Goal: Task Accomplishment & Management: Complete application form

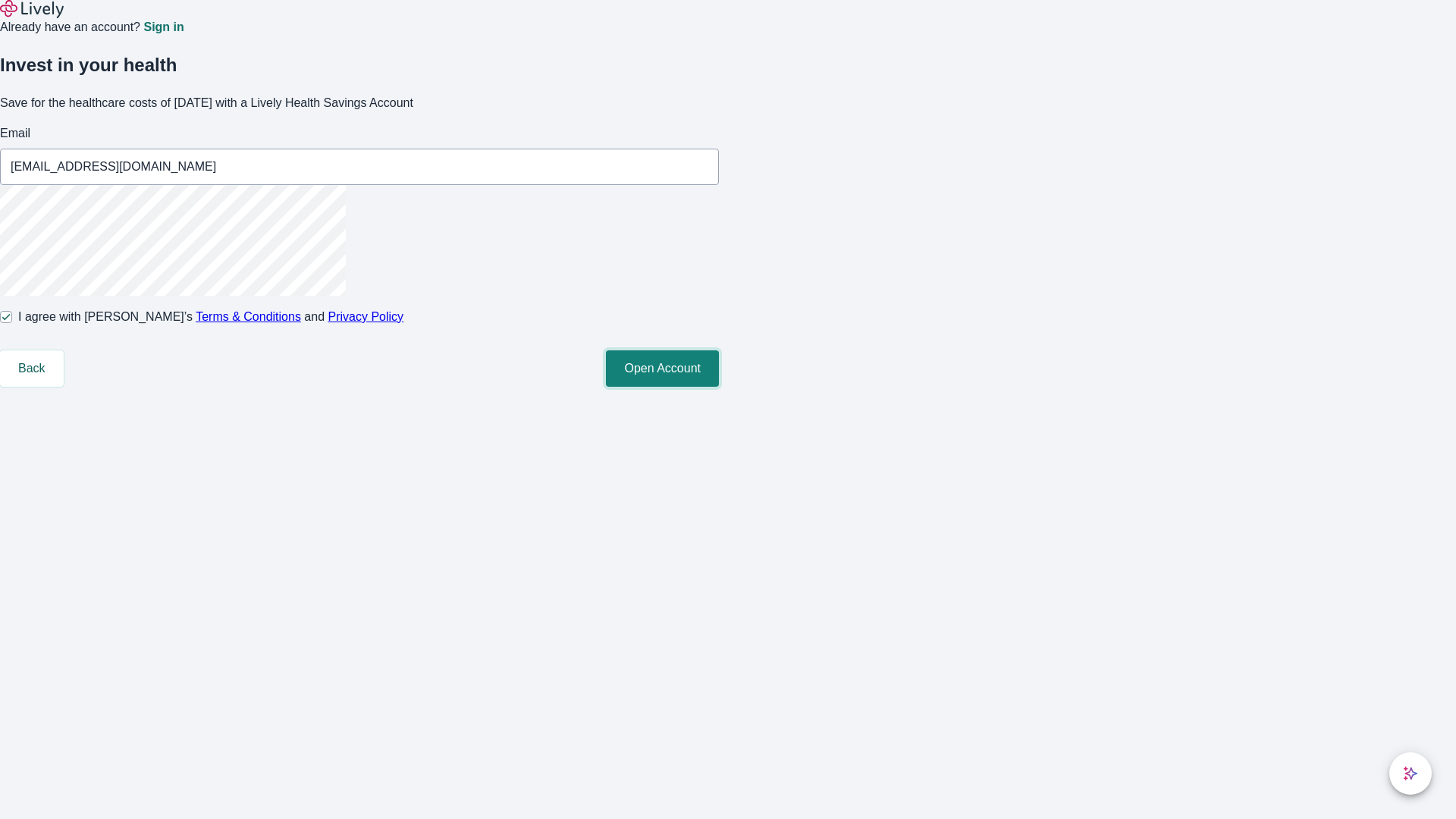
click at [719, 387] on button "Open Account" at bounding box center [663, 369] width 113 height 36
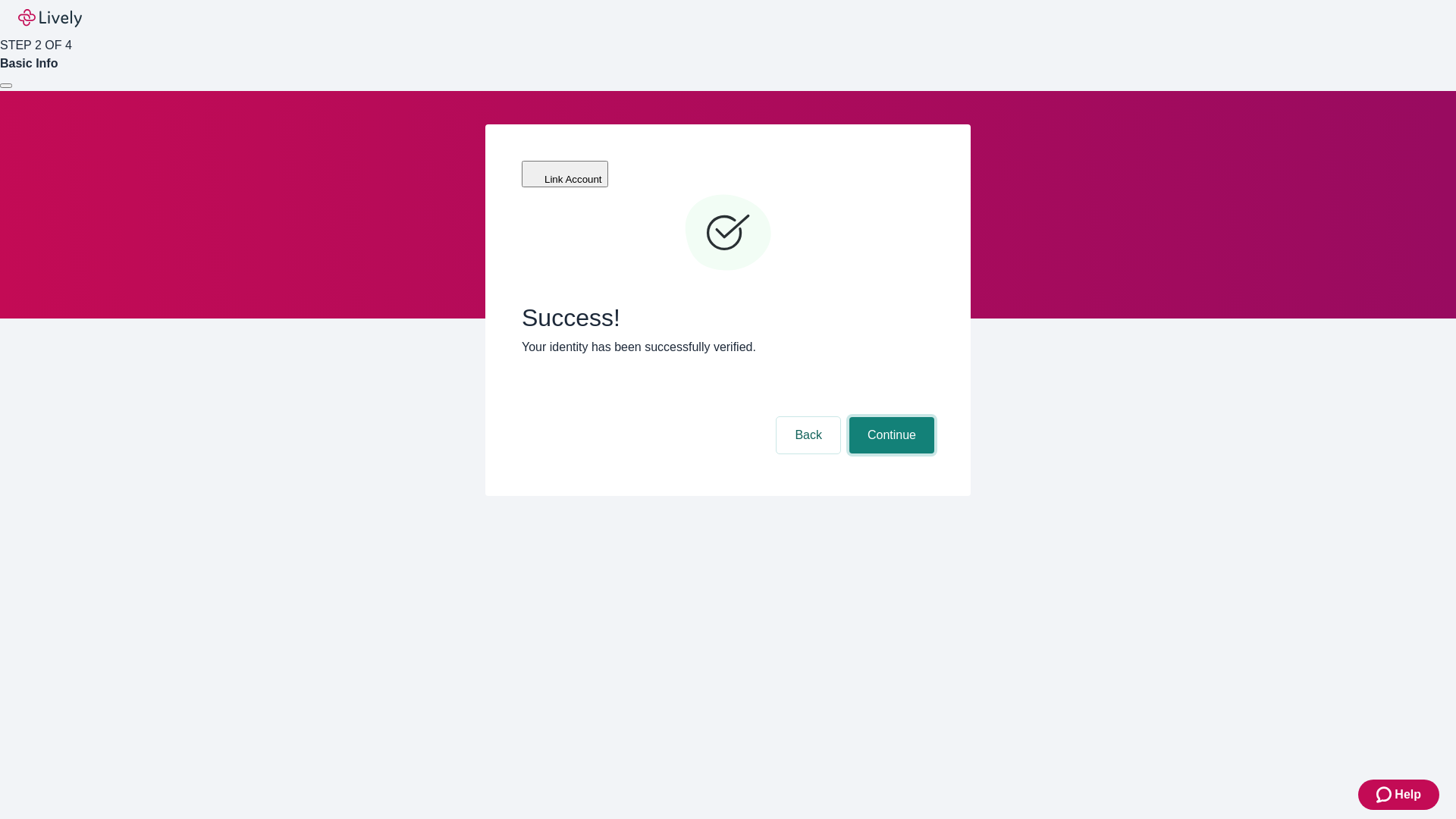
click at [889, 417] on button "Continue" at bounding box center [891, 435] width 85 height 36
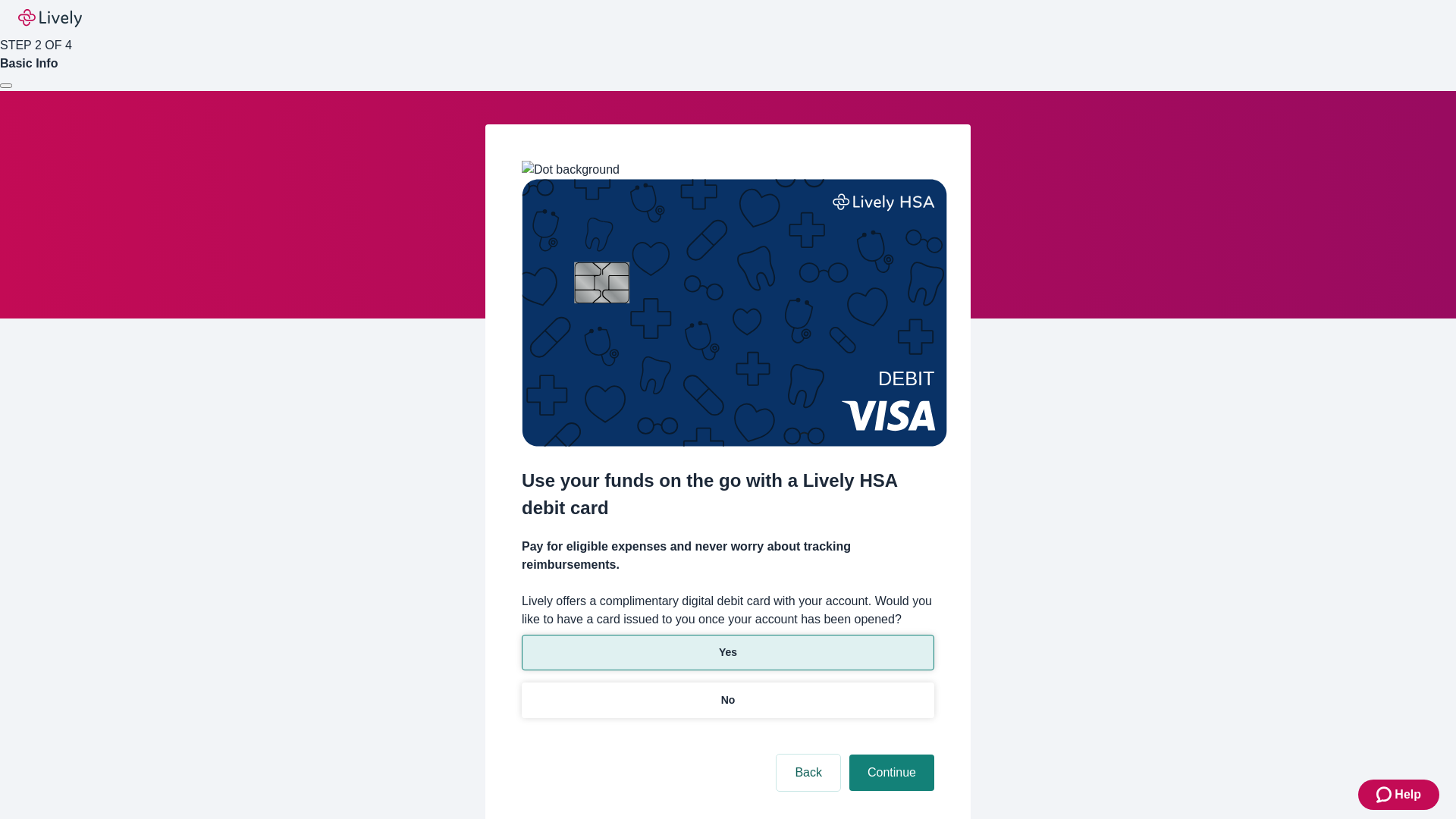
click at [728, 645] on p "Yes" at bounding box center [728, 652] width 18 height 16
click at [889, 755] on button "Continue" at bounding box center [891, 773] width 85 height 36
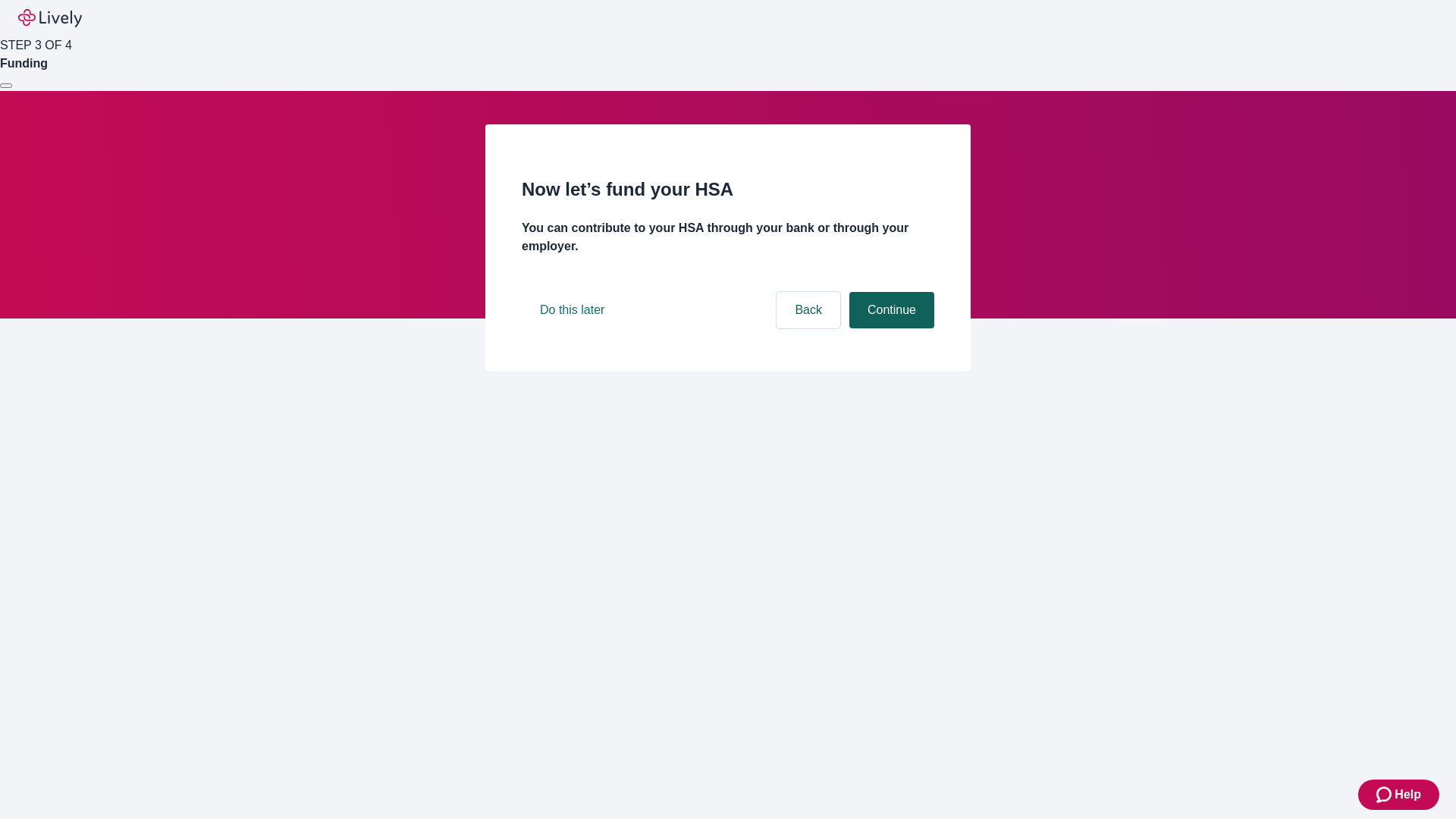
click at [889, 329] on button "Continue" at bounding box center [891, 311] width 85 height 36
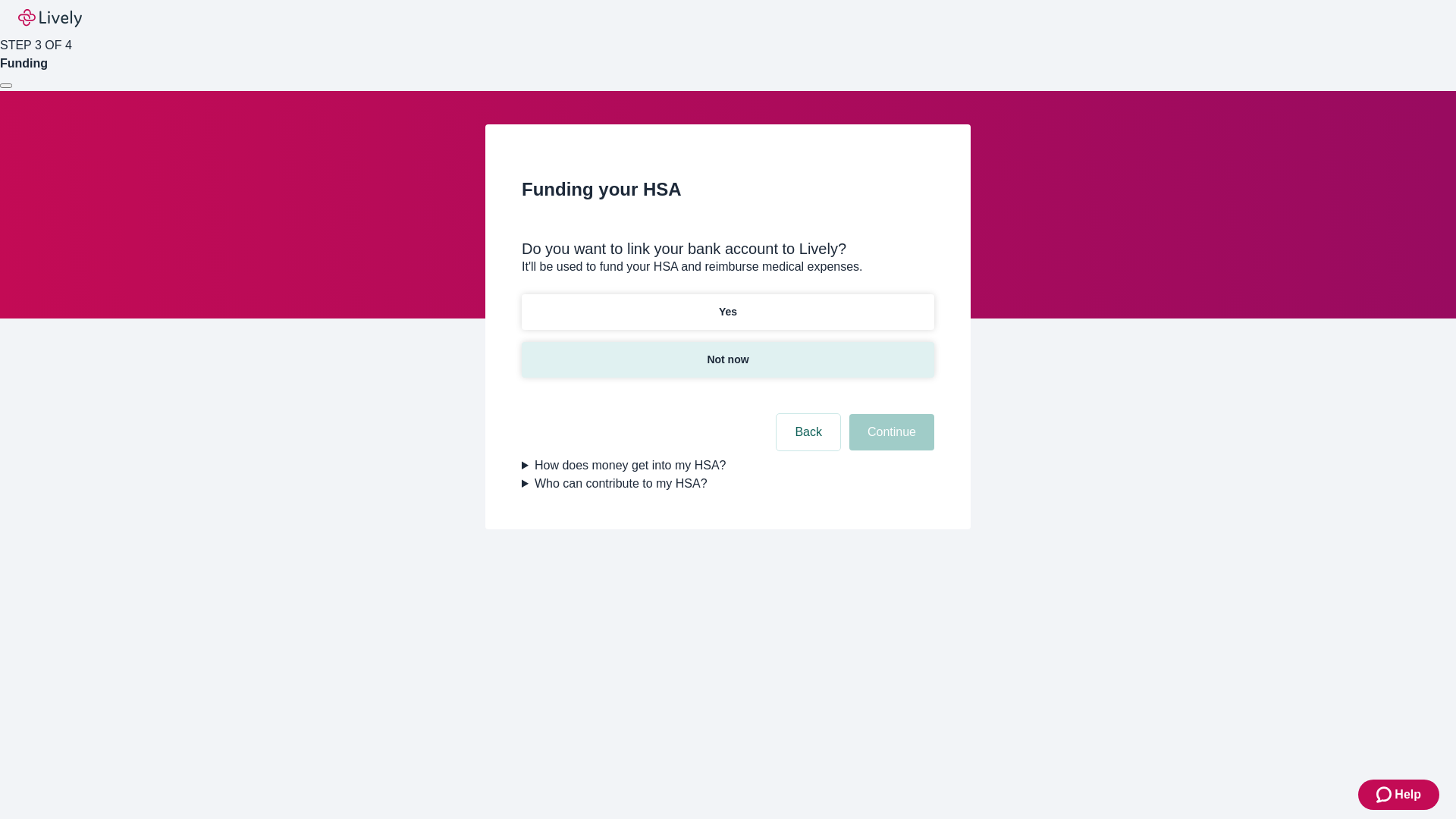
click at [728, 352] on p "Not now" at bounding box center [728, 360] width 42 height 16
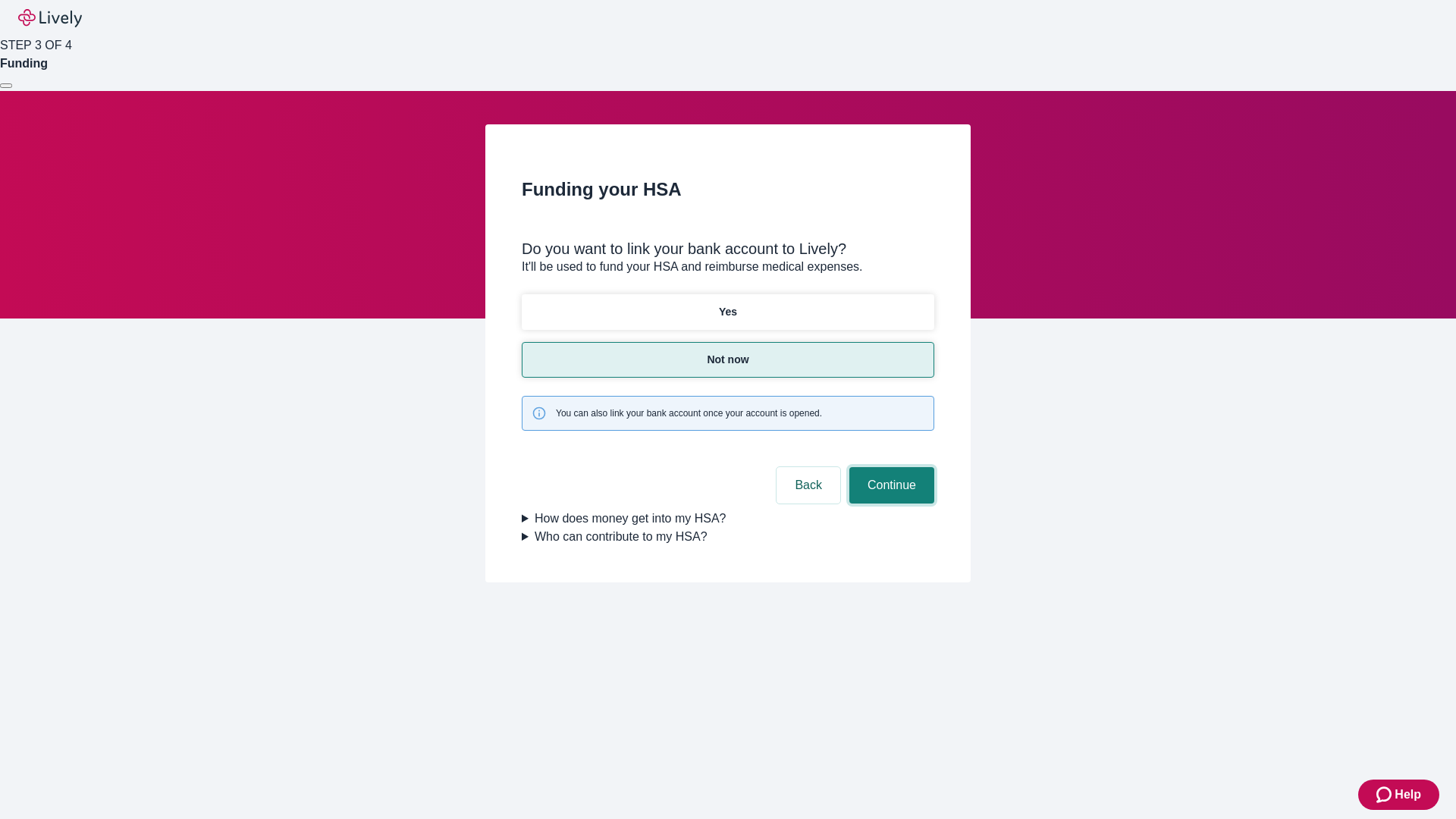
click at [889, 467] on button "Continue" at bounding box center [891, 485] width 85 height 36
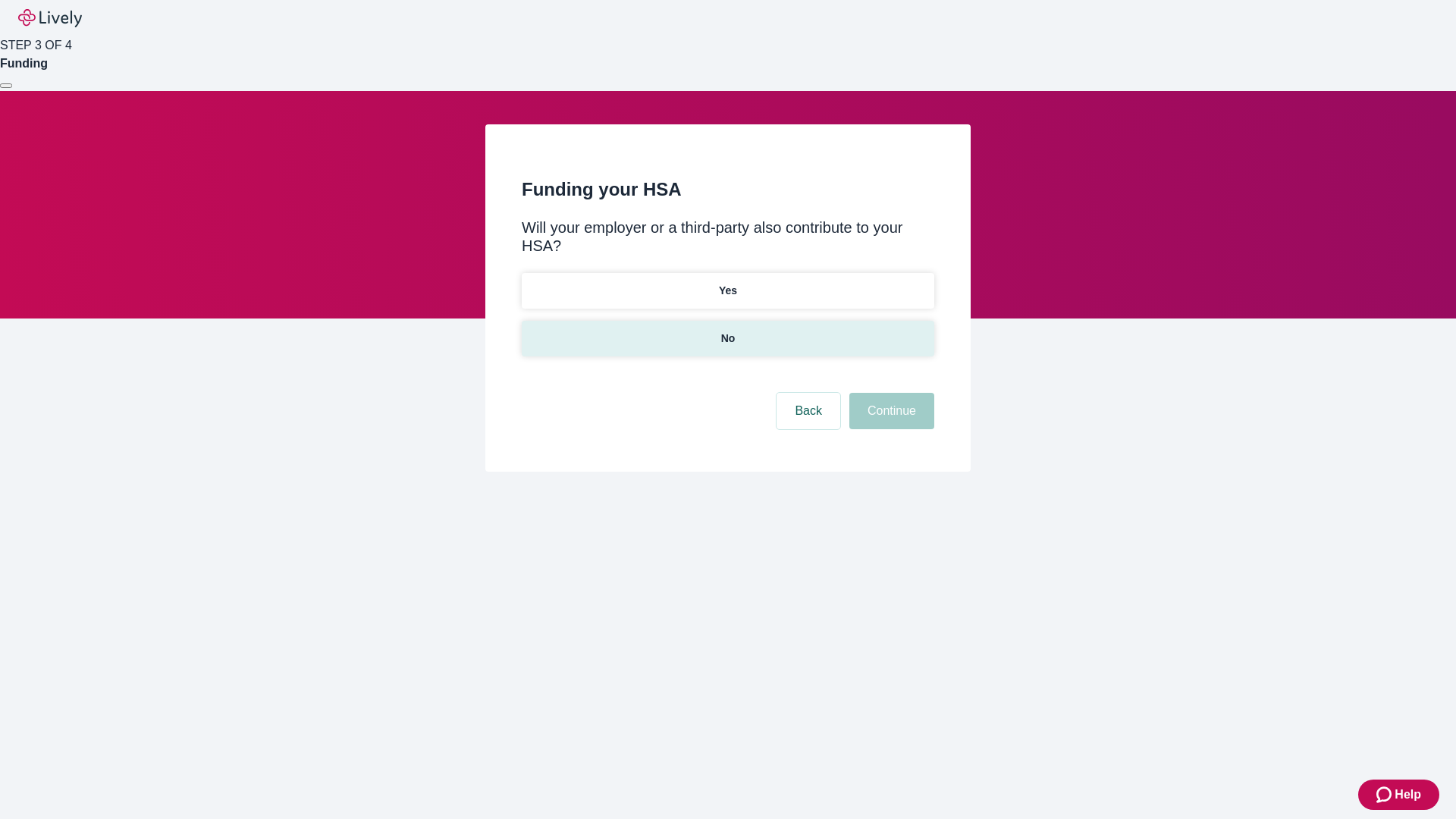
click at [728, 331] on p "No" at bounding box center [728, 338] width 15 height 16
click at [889, 393] on button "Continue" at bounding box center [891, 411] width 85 height 36
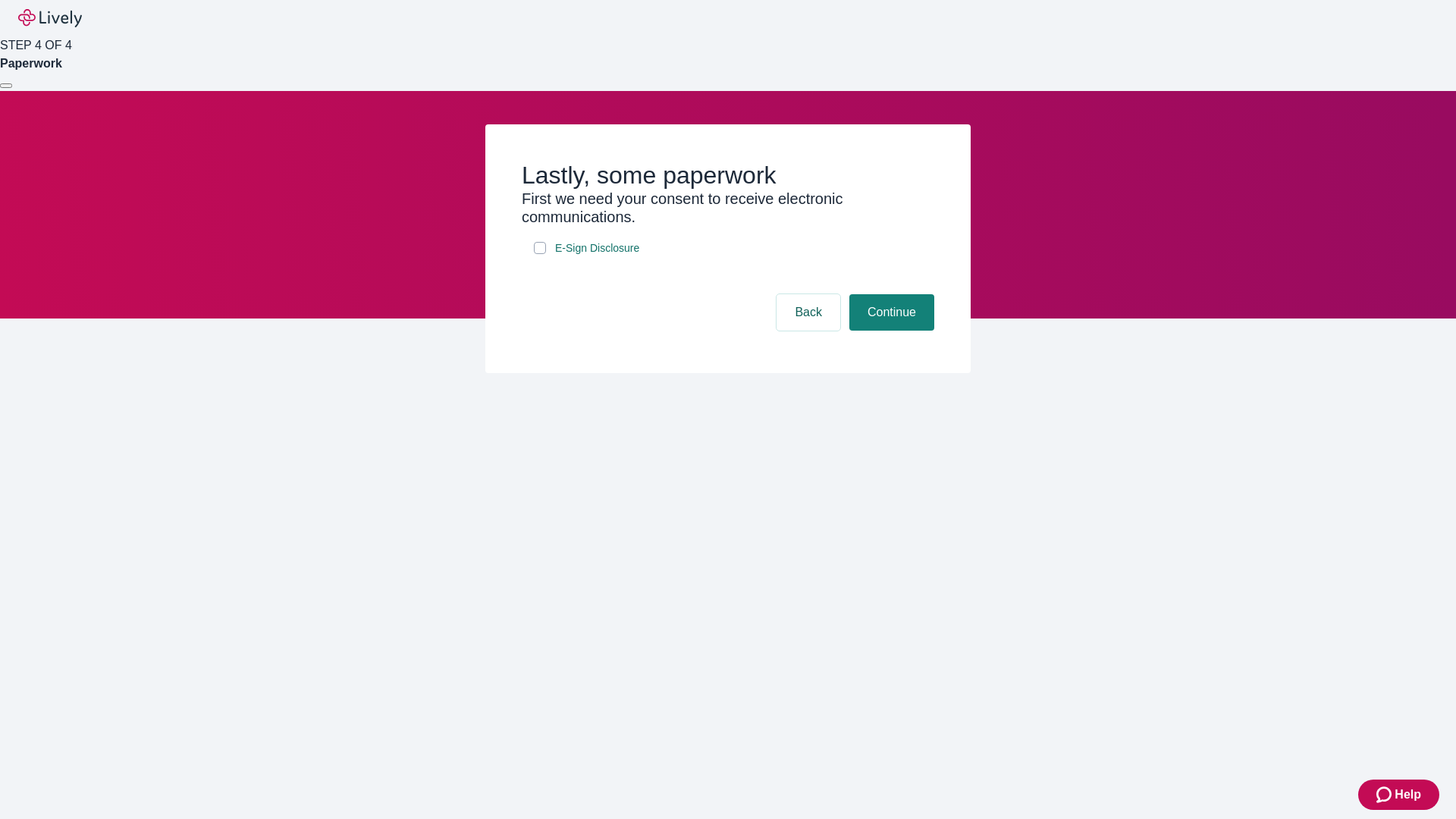
click at [540, 254] on input "E-Sign Disclosure" at bounding box center [540, 248] width 12 height 12
checkbox input "true"
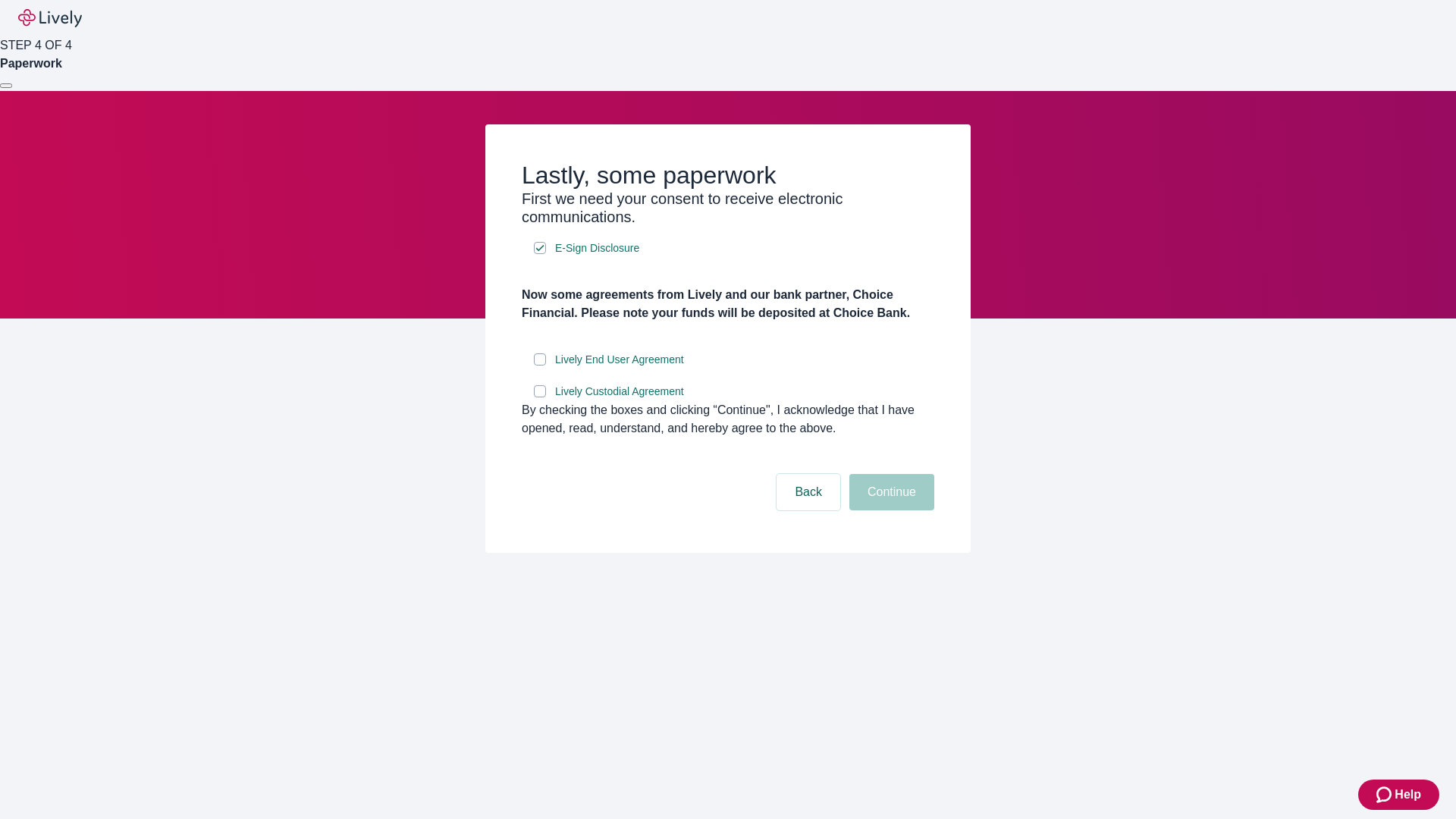
click at [540, 366] on input "Lively End User Agreement" at bounding box center [540, 359] width 12 height 12
checkbox input "true"
click at [540, 398] on input "Lively Custodial Agreement" at bounding box center [540, 391] width 12 height 12
checkbox input "true"
click at [889, 511] on button "Continue" at bounding box center [891, 492] width 85 height 36
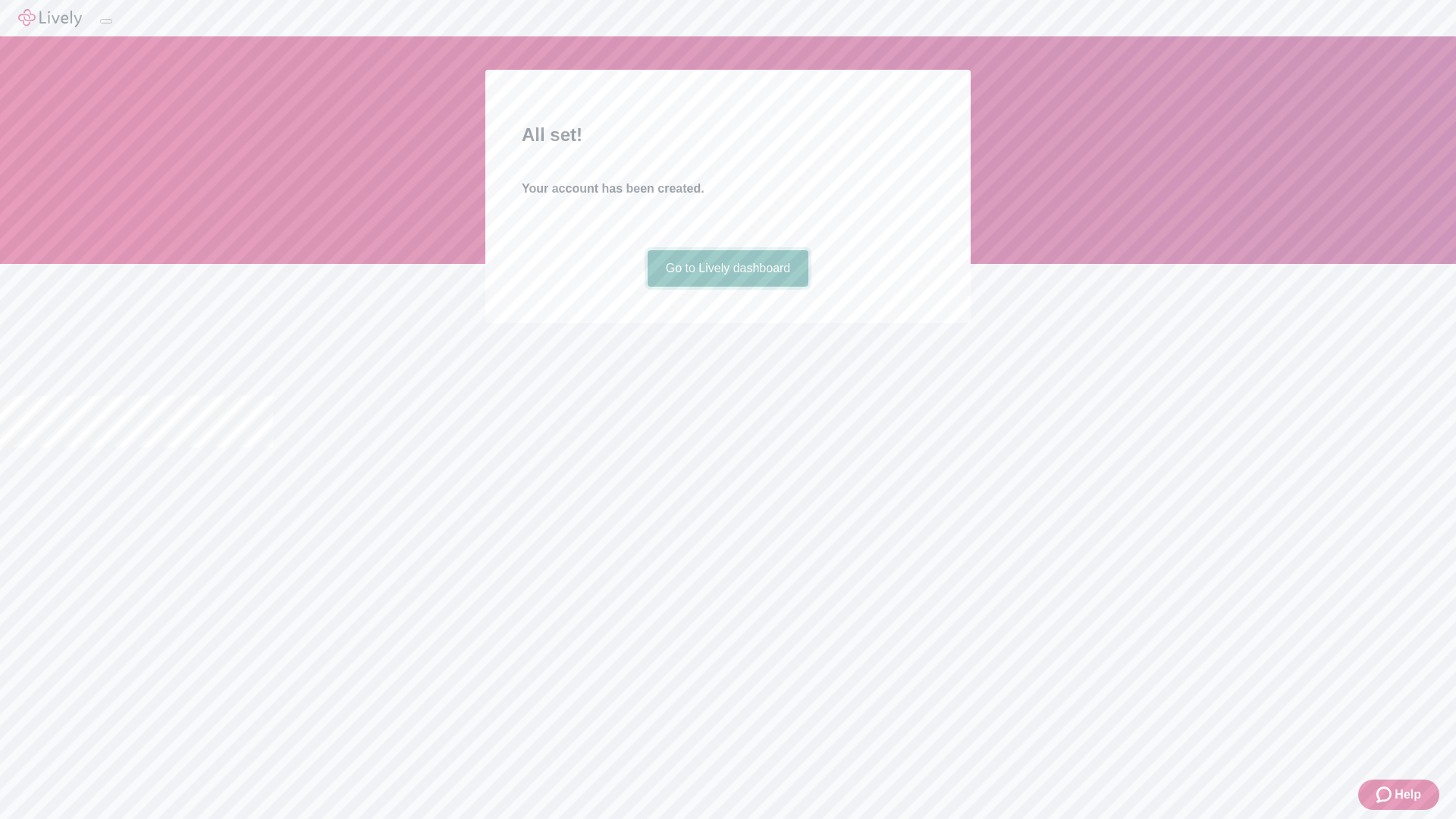
click at [728, 287] on link "Go to Lively dashboard" at bounding box center [728, 269] width 162 height 36
